Goal: Task Accomplishment & Management: Manage account settings

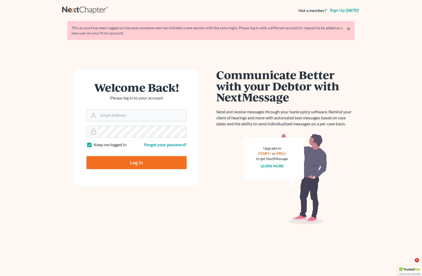
type input "[EMAIL_ADDRESS][DOMAIN_NAME]"
click at [137, 164] on input "Log In" at bounding box center [137, 162] width 100 height 13
type input "Thinking..."
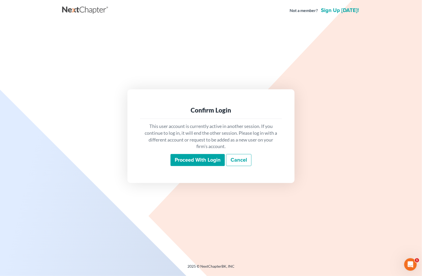
click at [210, 163] on input "Proceed with login" at bounding box center [198, 160] width 54 height 12
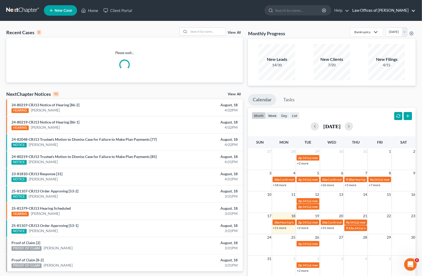
click at [403, 14] on link "Law Offices of [PERSON_NAME]" at bounding box center [383, 10] width 66 height 9
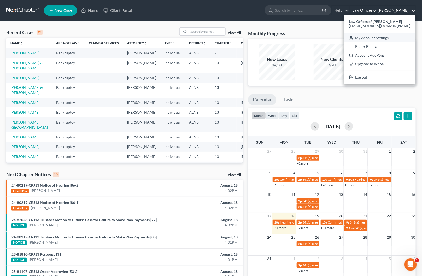
click at [398, 37] on link "My Account Settings" at bounding box center [379, 37] width 71 height 9
select select "23"
select select "0"
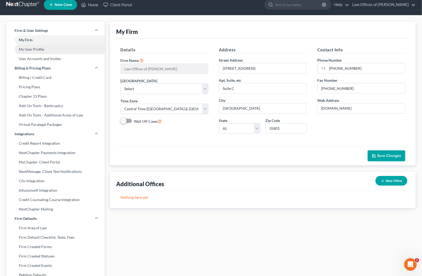
scroll to position [6, 1]
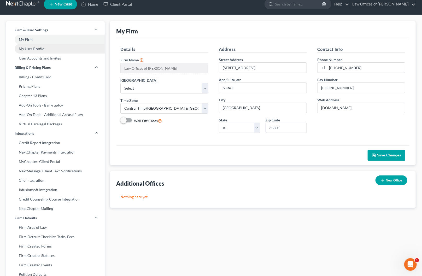
click at [36, 48] on link "My User Profile" at bounding box center [55, 48] width 99 height 9
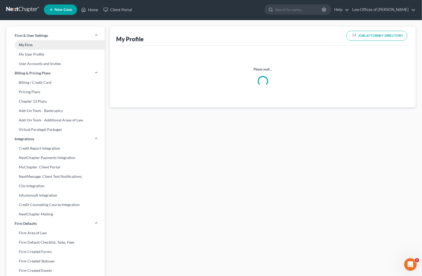
select select "0"
select select "1"
select select "attorney"
select select "0"
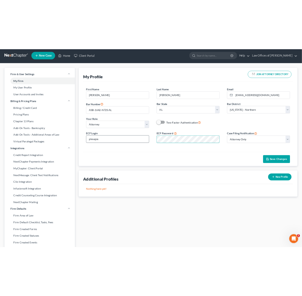
scroll to position [2, 0]
